Goal: Information Seeking & Learning: Learn about a topic

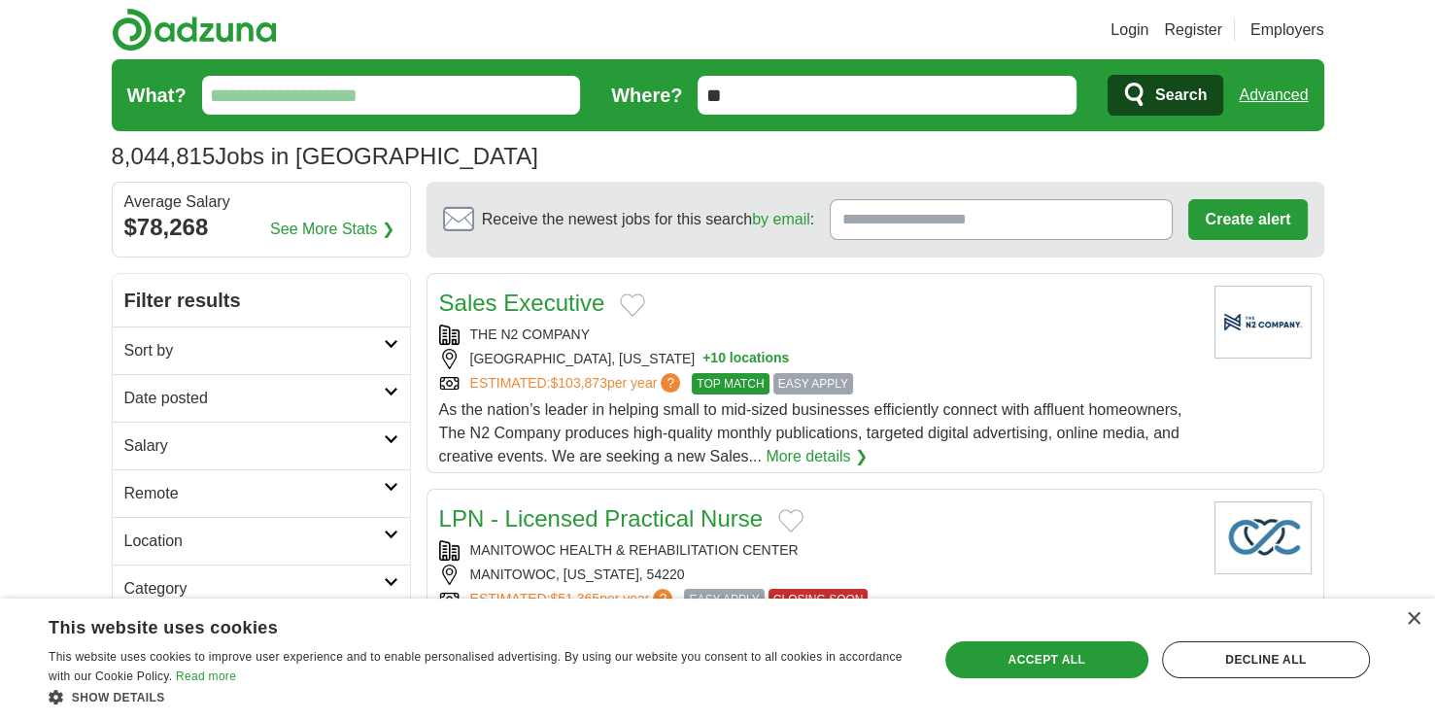
click at [337, 491] on h2 "Remote" at bounding box center [253, 493] width 259 height 23
click at [170, 532] on link "Remote jobs" at bounding box center [167, 539] width 87 height 17
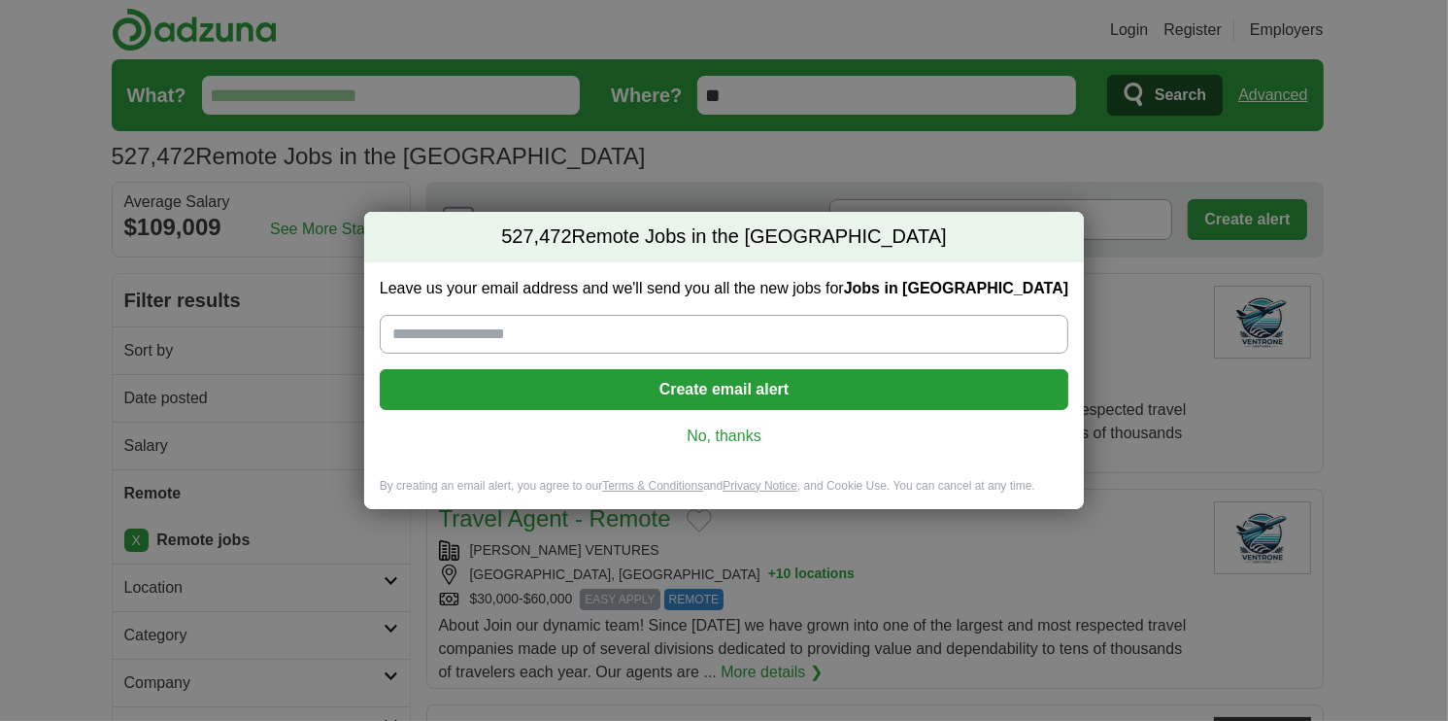
click at [709, 431] on link "No, thanks" at bounding box center [724, 435] width 658 height 21
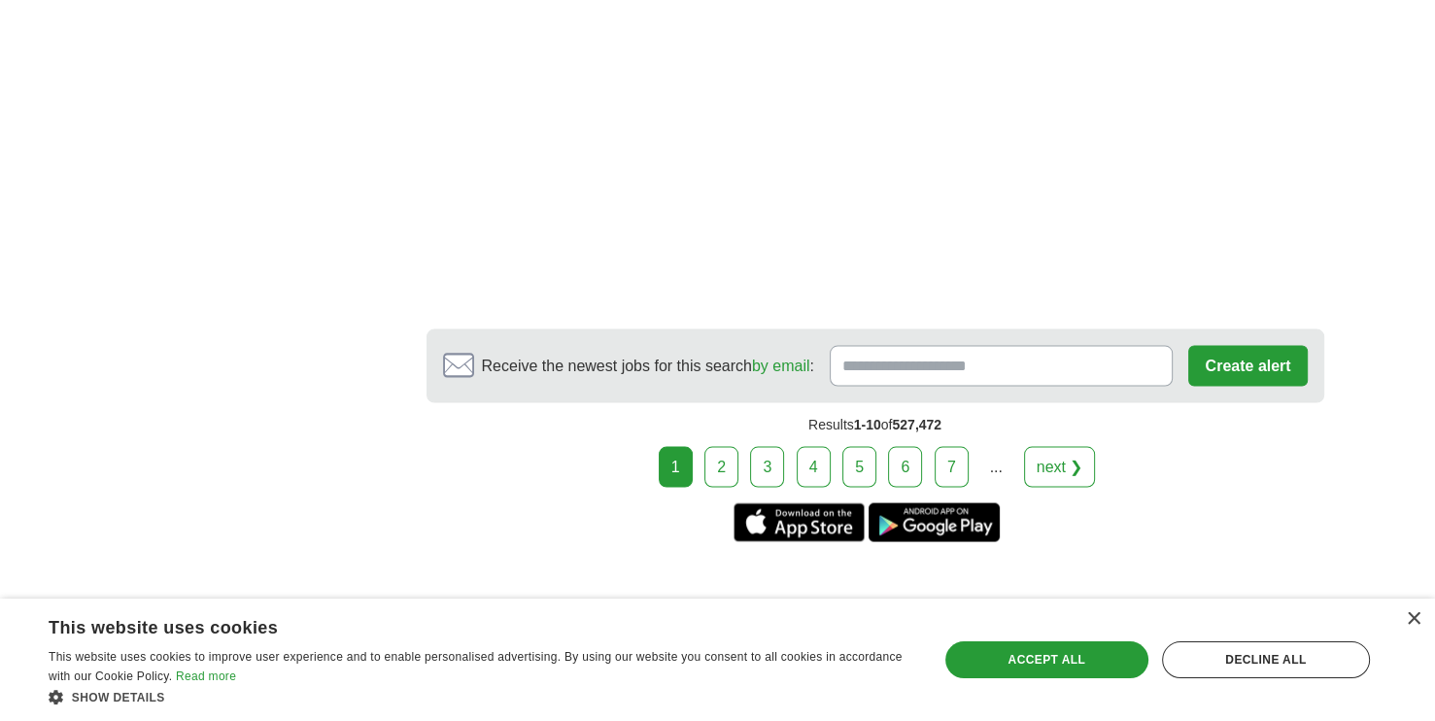
scroll to position [3617, 0]
click at [709, 447] on link "2" at bounding box center [721, 467] width 34 height 41
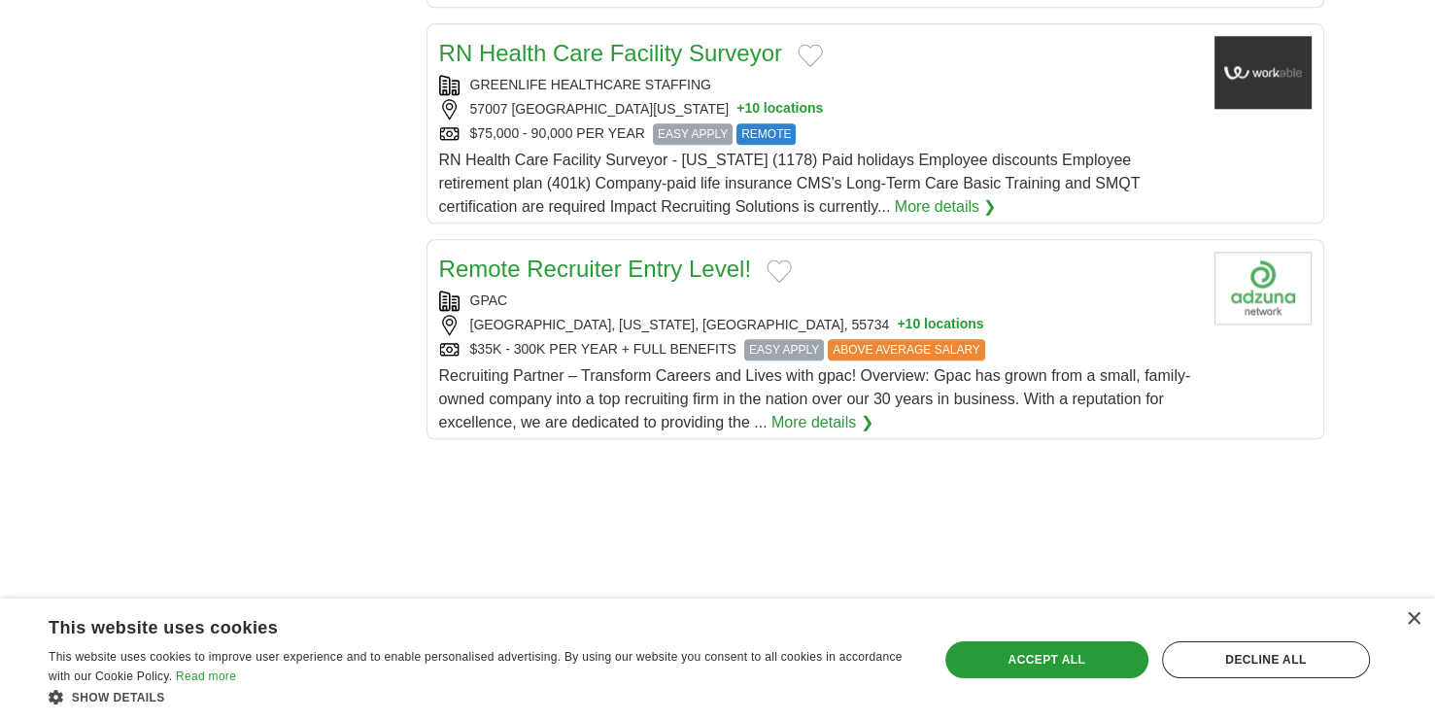
scroll to position [2156, 0]
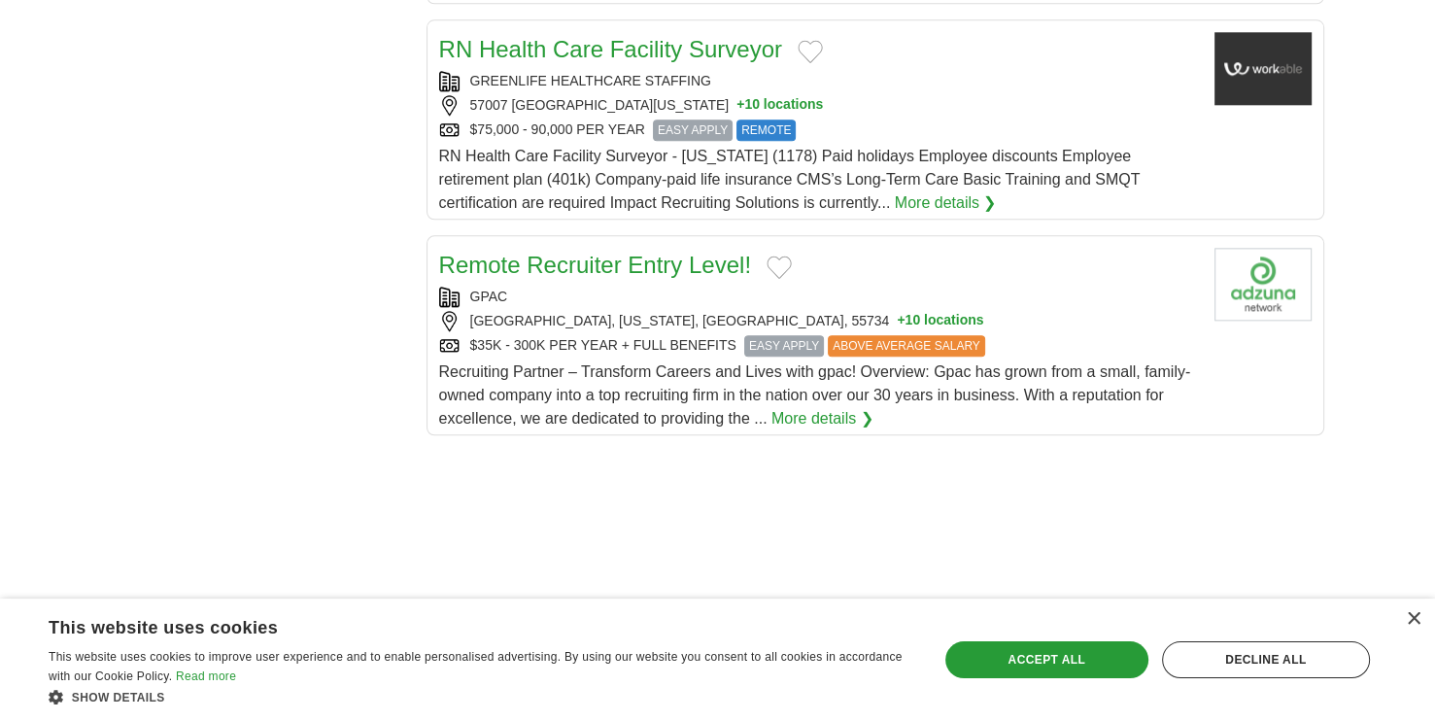
click at [788, 407] on link "More details ❯" at bounding box center [822, 418] width 102 height 23
